Goal: Find specific page/section: Find specific page/section

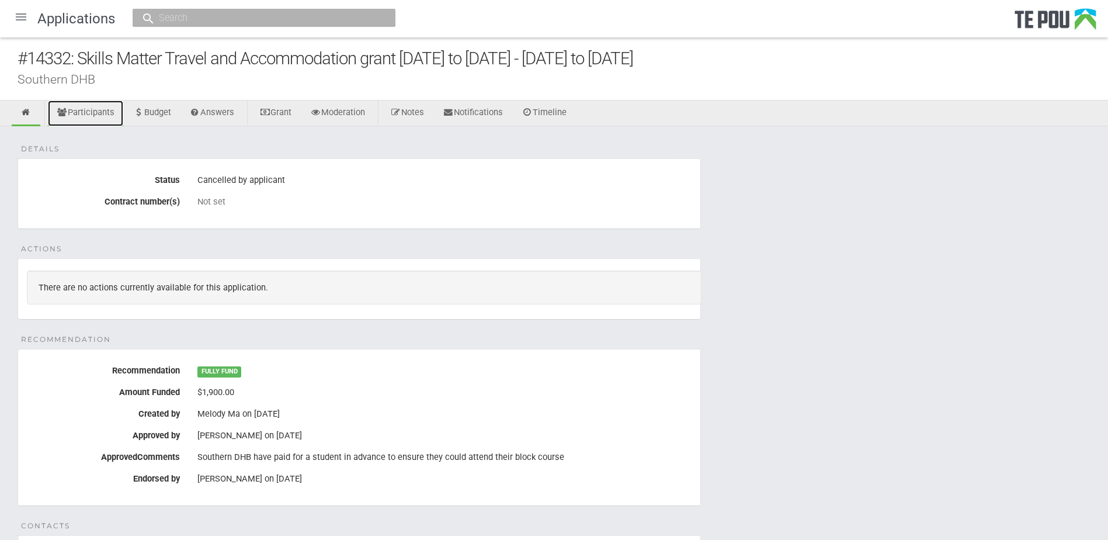
click at [104, 109] on link "Participants" at bounding box center [85, 114] width 75 height 26
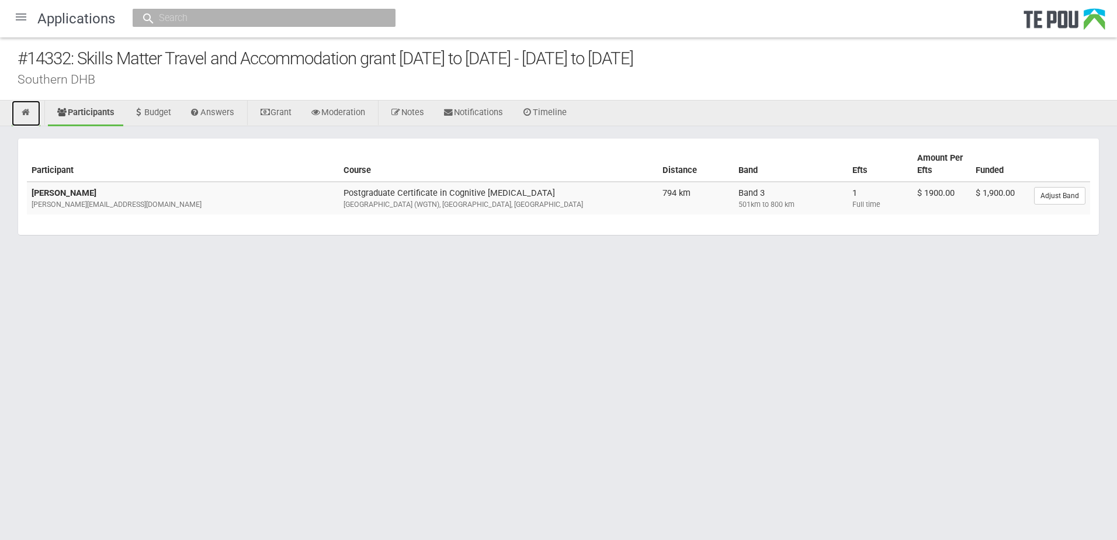
click at [26, 117] on link at bounding box center [26, 114] width 29 height 26
